Goal: Task Accomplishment & Management: Manage account settings

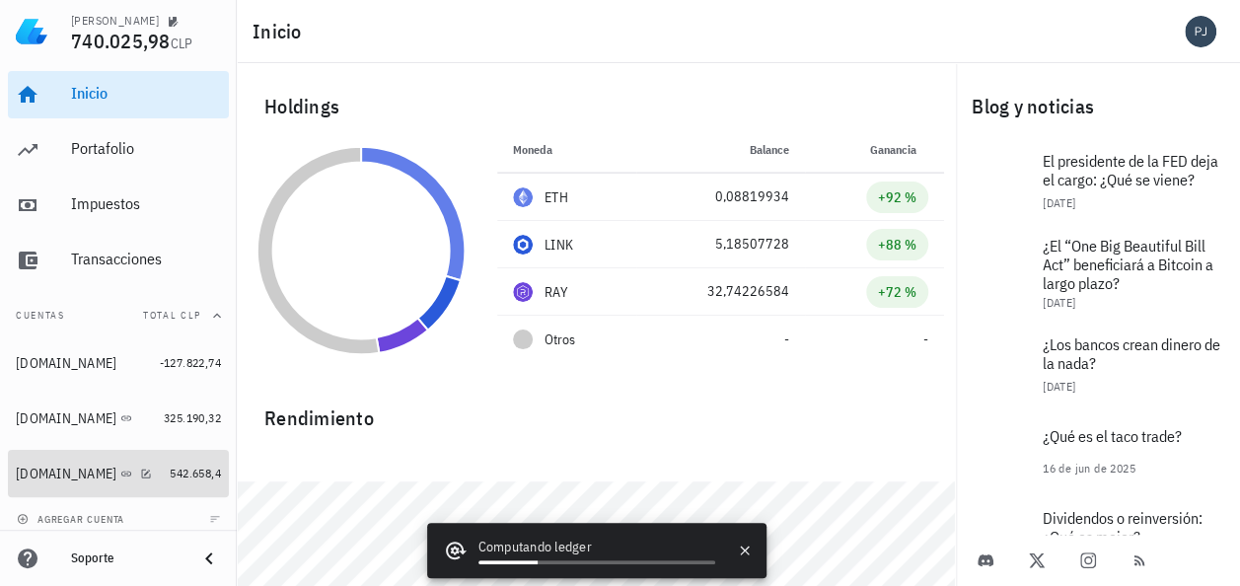
click at [45, 470] on div "[DOMAIN_NAME]" at bounding box center [66, 474] width 101 height 17
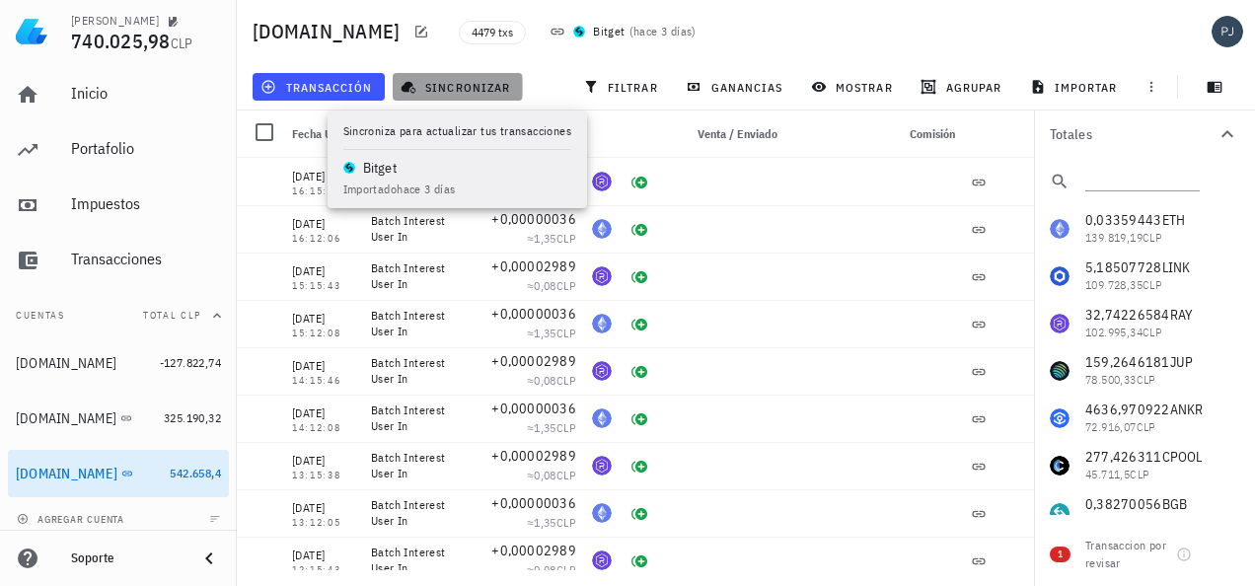
click at [457, 87] on span "sincronizar" at bounding box center [458, 87] width 106 height 16
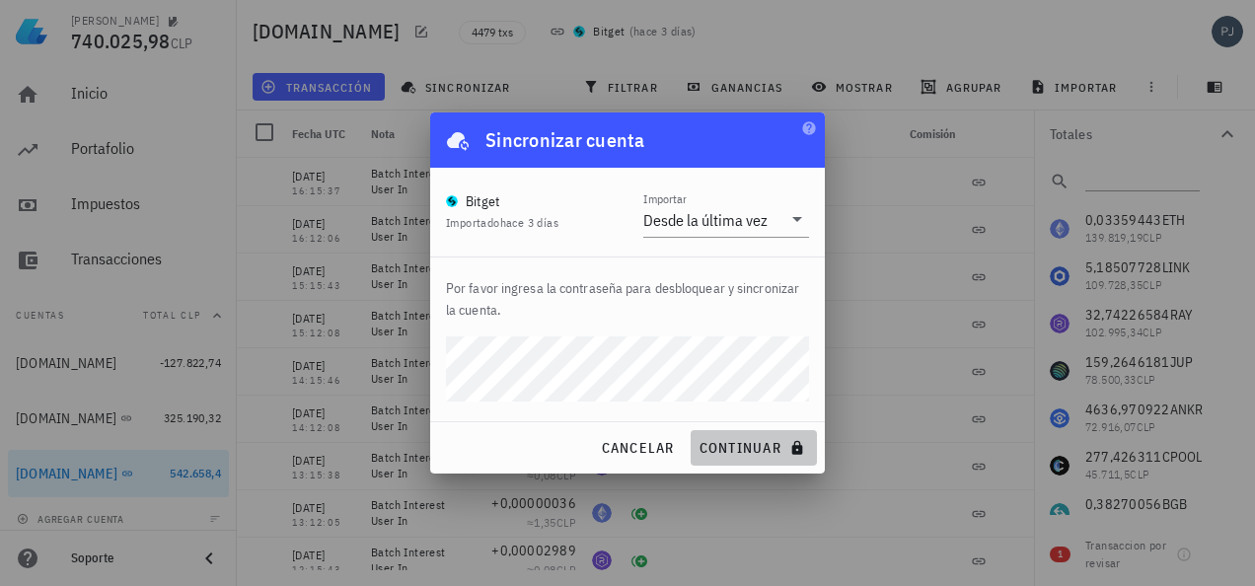
click at [756, 450] on span "continuar" at bounding box center [754, 448] width 111 height 18
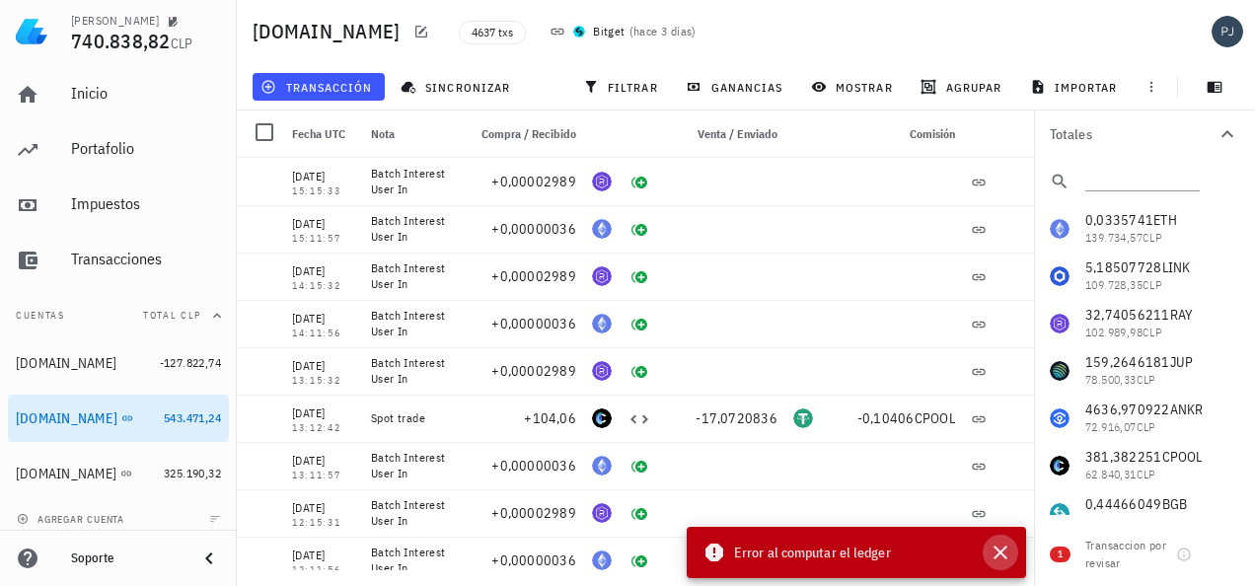
click at [1005, 556] on icon "button" at bounding box center [1001, 553] width 14 height 14
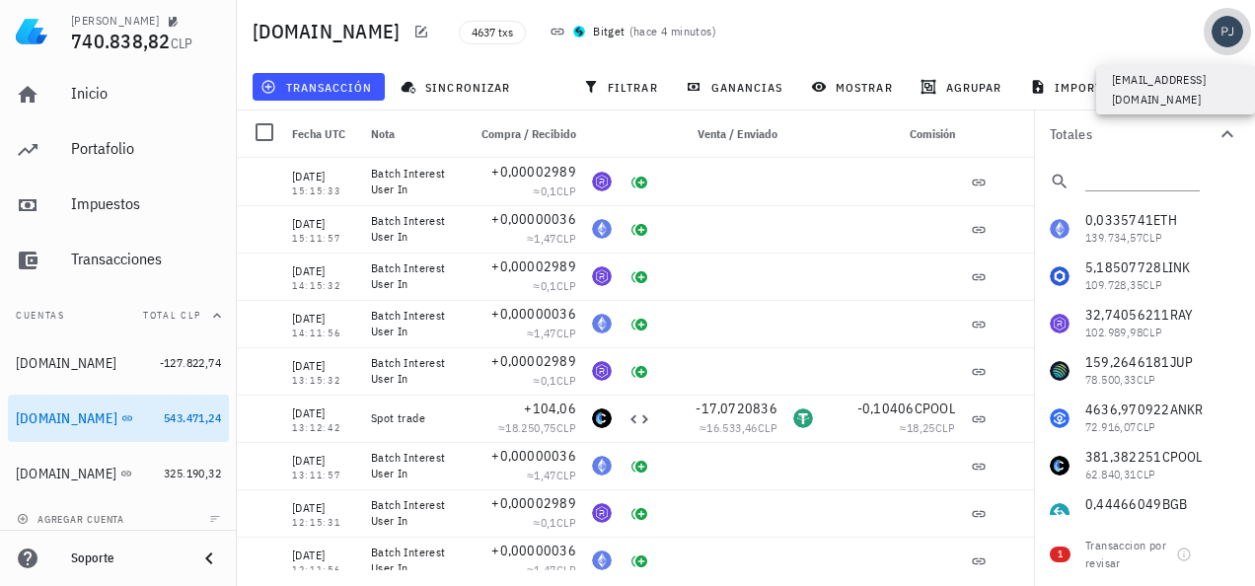
click at [1229, 32] on div "avatar" at bounding box center [1228, 32] width 32 height 32
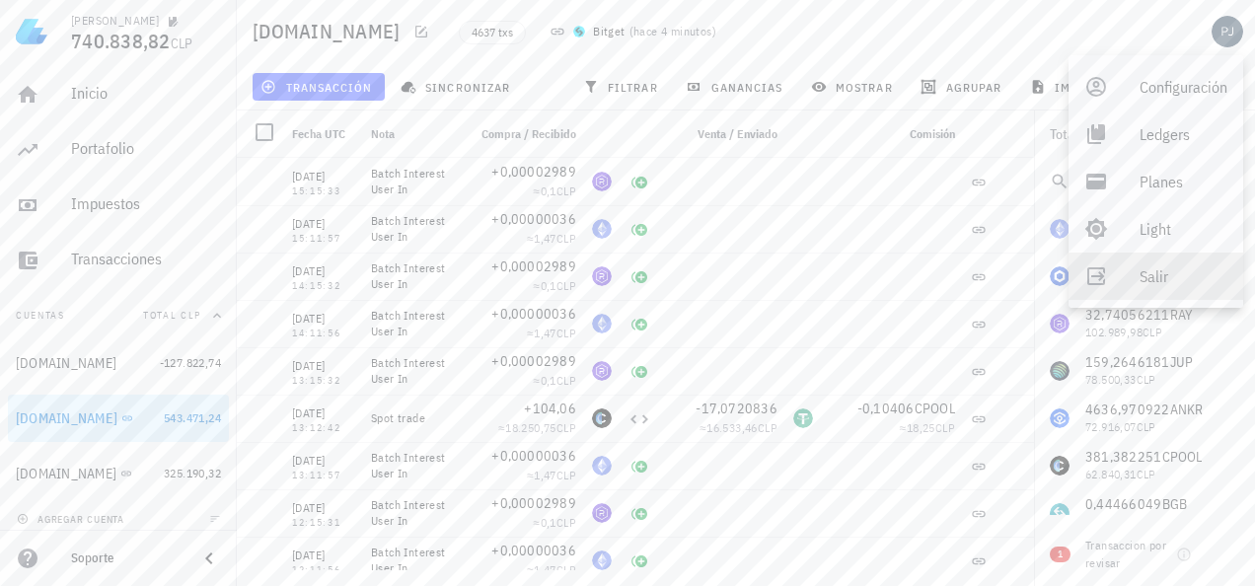
click at [1154, 272] on div "Salir" at bounding box center [1184, 276] width 88 height 39
